Goal: Task Accomplishment & Management: Complete application form

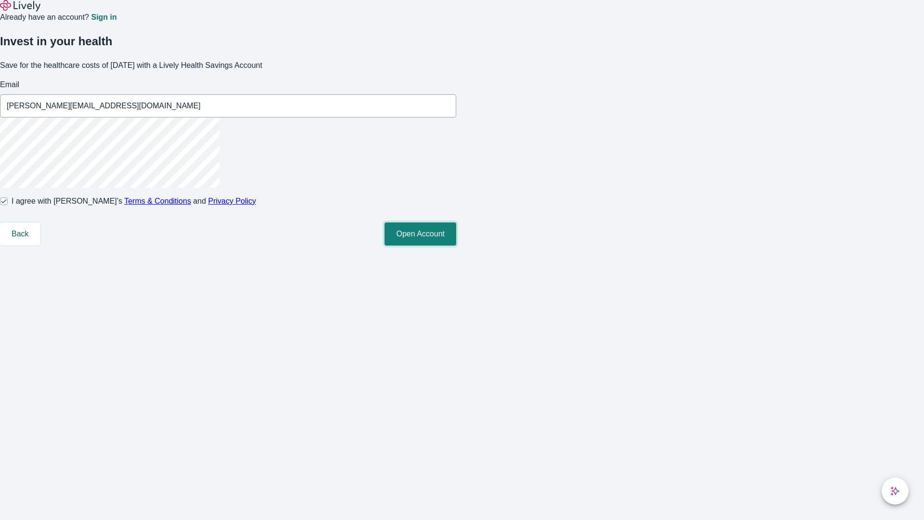
click at [456, 246] on button "Open Account" at bounding box center [421, 233] width 72 height 23
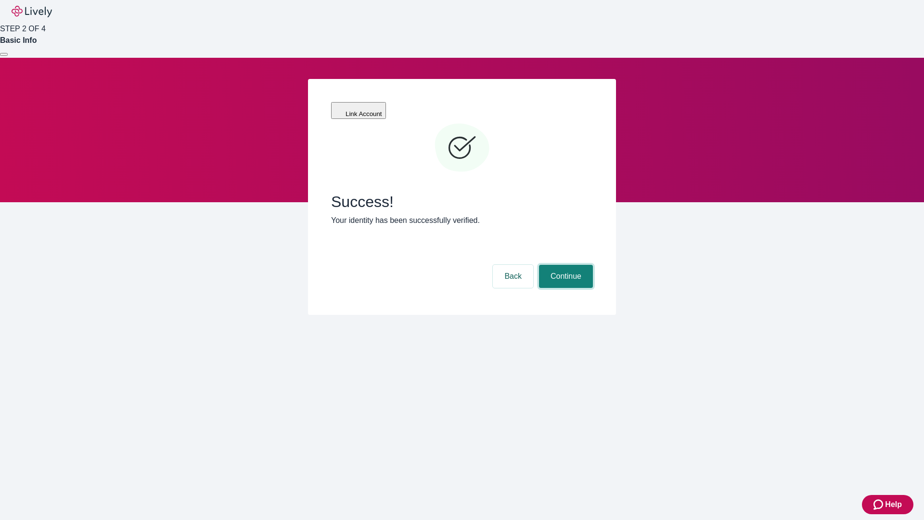
click at [565, 265] on button "Continue" at bounding box center [566, 276] width 54 height 23
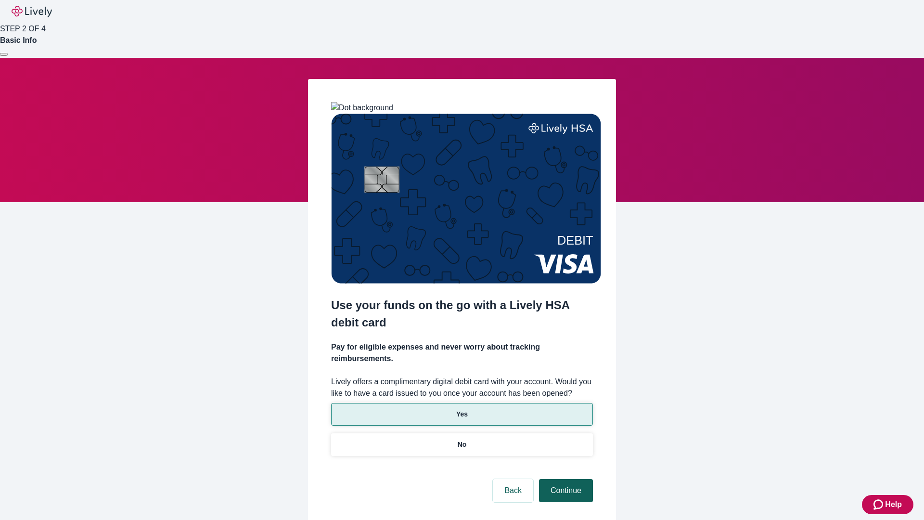
click at [462, 409] on p "Yes" at bounding box center [462, 414] width 12 height 10
click at [565, 479] on button "Continue" at bounding box center [566, 490] width 54 height 23
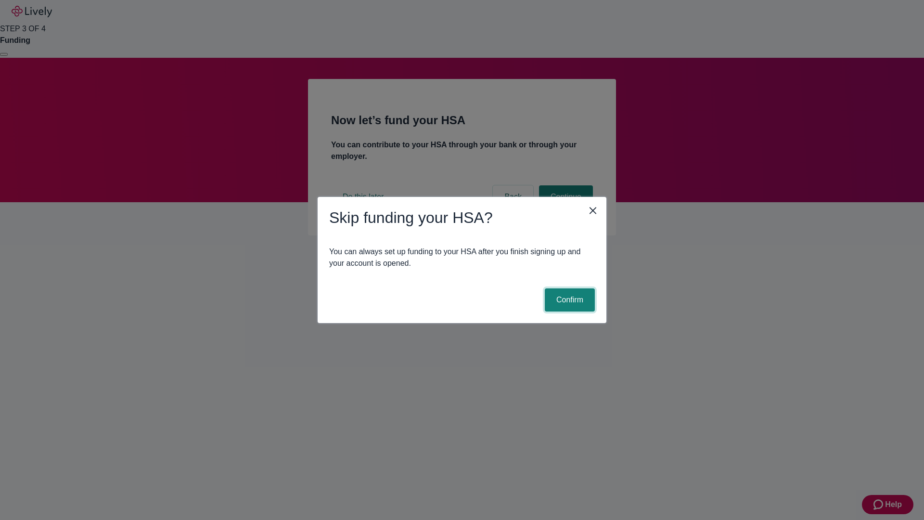
click at [569, 300] on button "Confirm" at bounding box center [570, 299] width 50 height 23
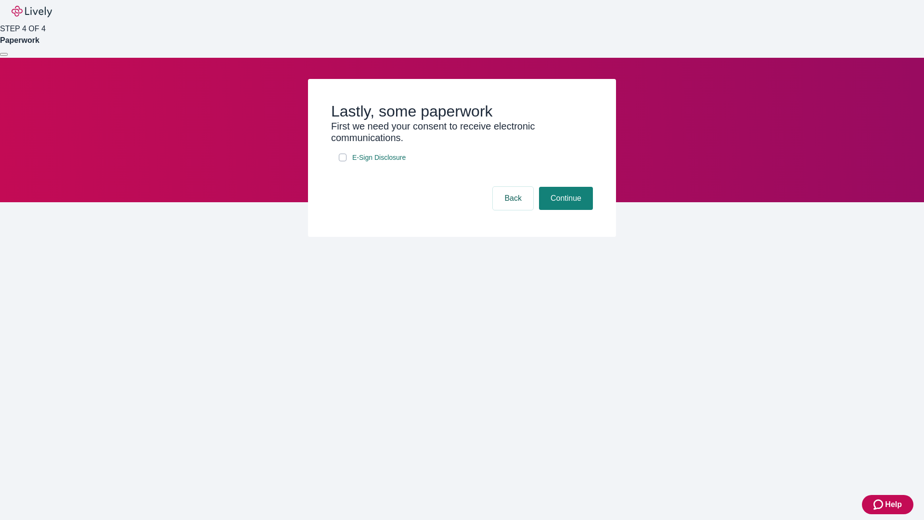
click at [343, 161] on input "E-Sign Disclosure" at bounding box center [343, 158] width 8 height 8
checkbox input "true"
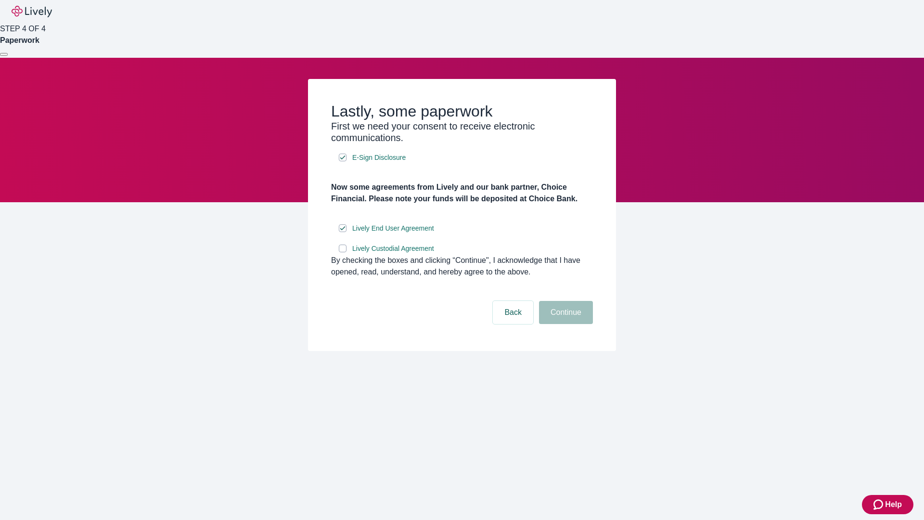
click at [343, 252] on input "Lively Custodial Agreement" at bounding box center [343, 249] width 8 height 8
checkbox input "true"
click at [565, 324] on button "Continue" at bounding box center [566, 312] width 54 height 23
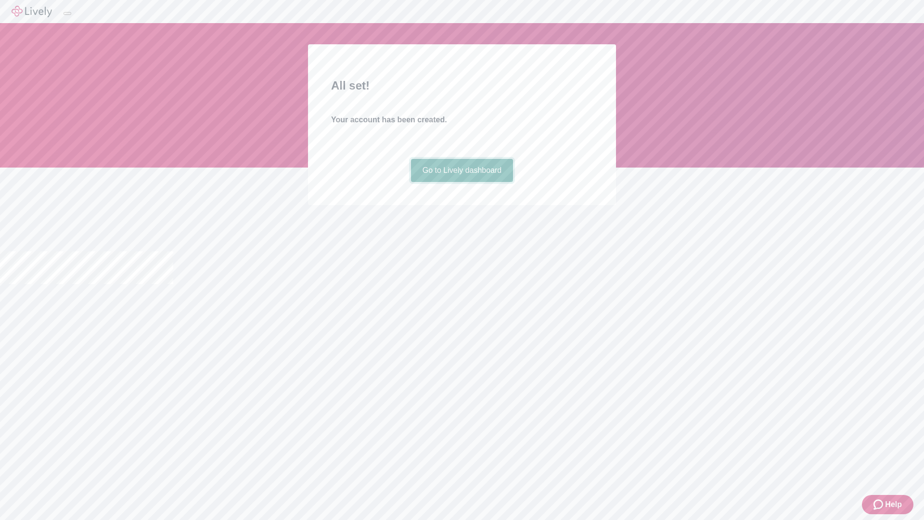
click at [462, 182] on link "Go to Lively dashboard" at bounding box center [462, 170] width 103 height 23
